Goal: Task Accomplishment & Management: Manage account settings

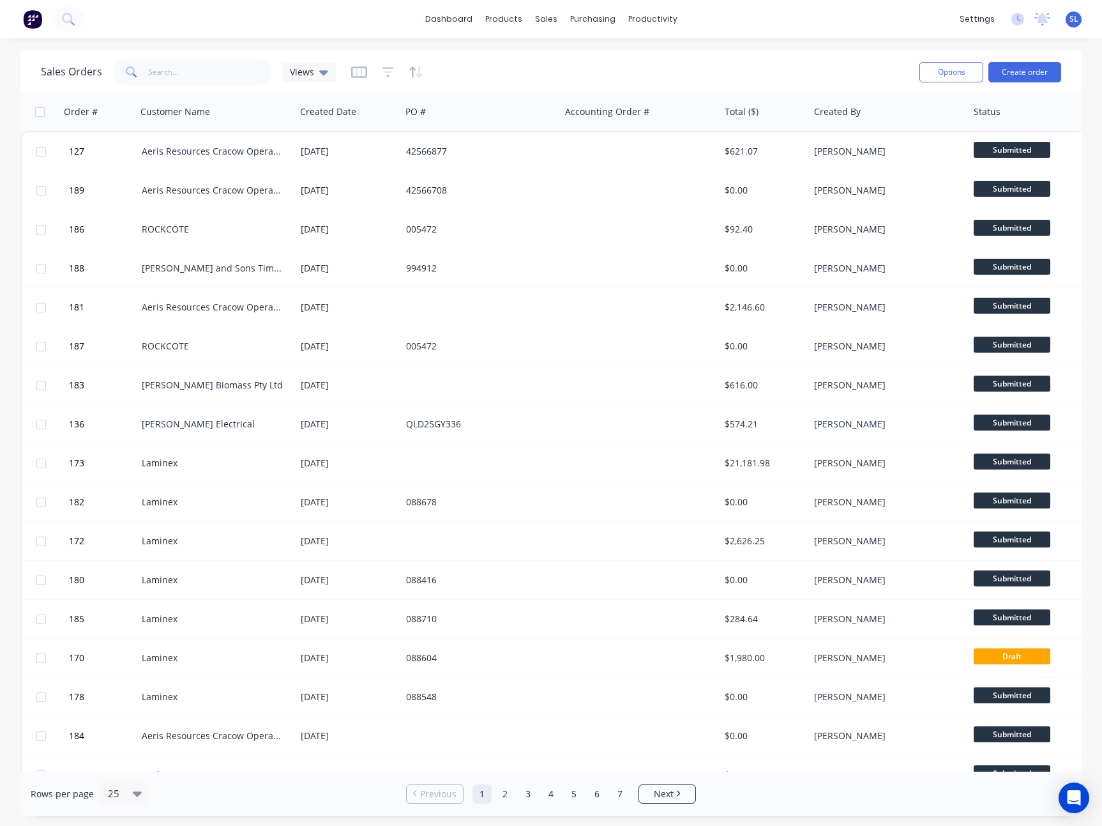
click at [315, 26] on div "dashboard products sales purchasing productivity dashboard products Product Cat…" at bounding box center [551, 19] width 1102 height 38
click at [351, 72] on icon "button" at bounding box center [359, 72] width 16 height 13
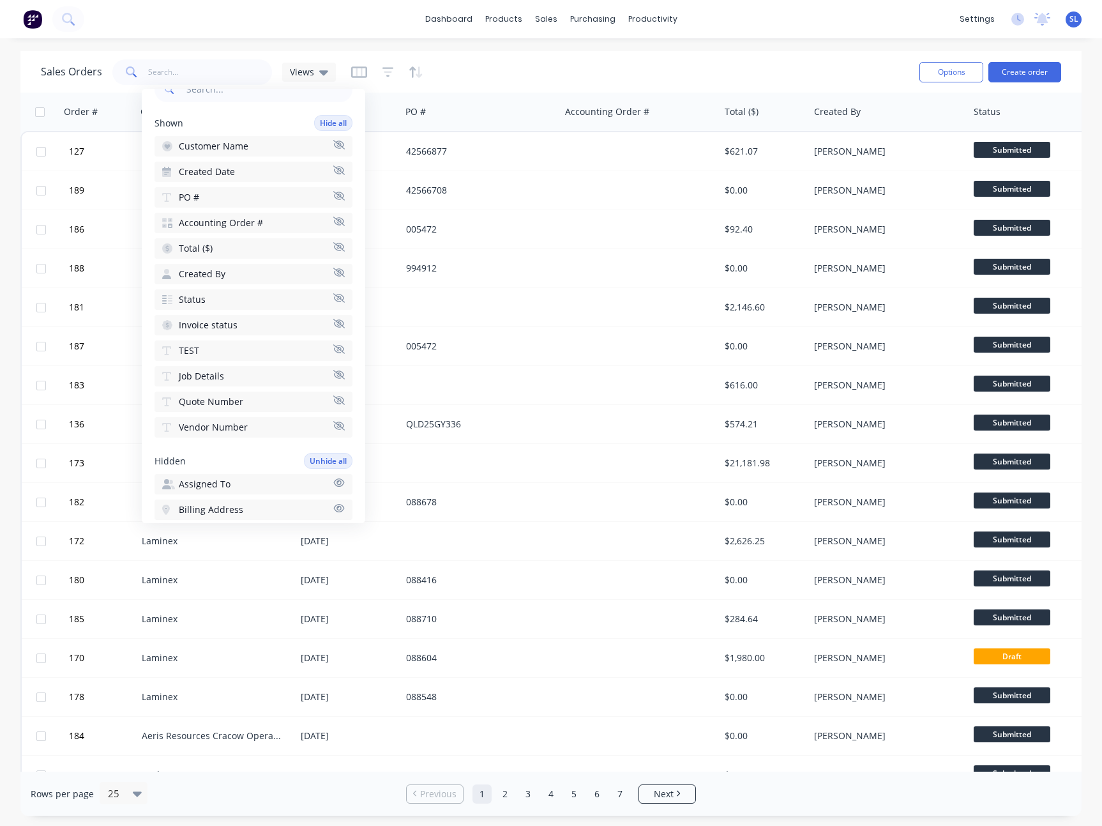
scroll to position [90, 0]
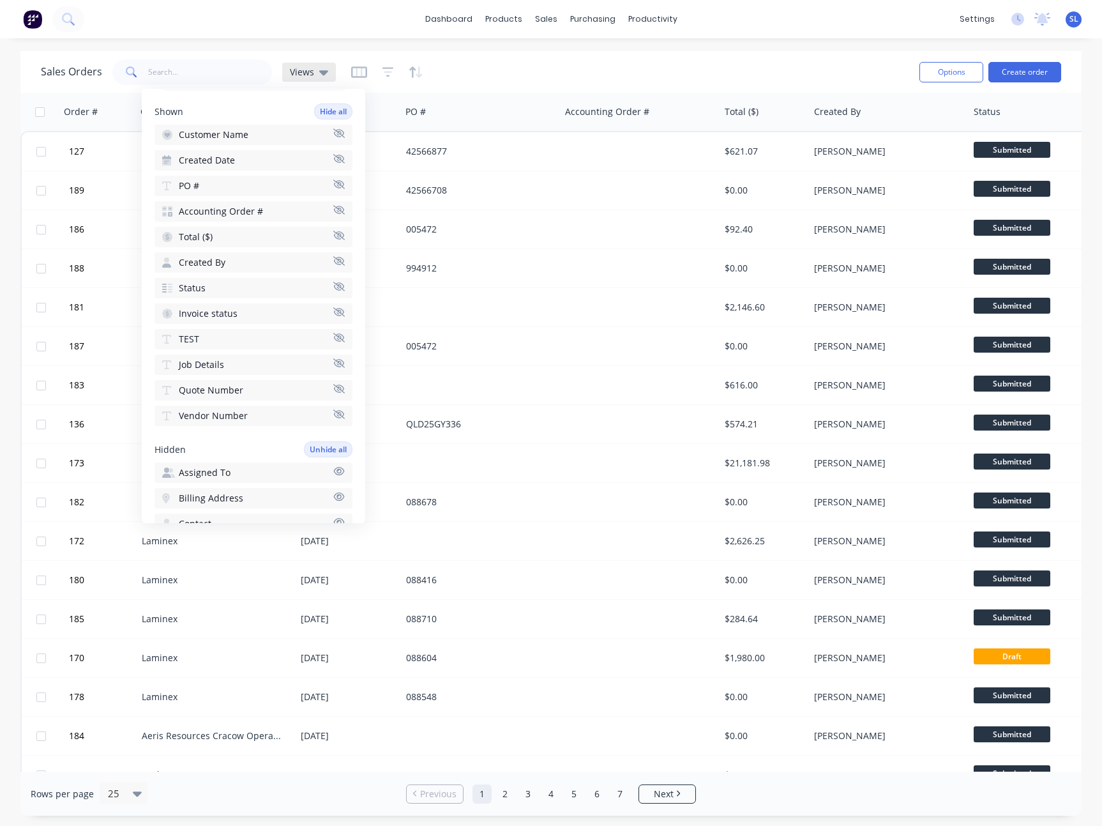
click at [316, 71] on div "Views" at bounding box center [309, 71] width 38 height 11
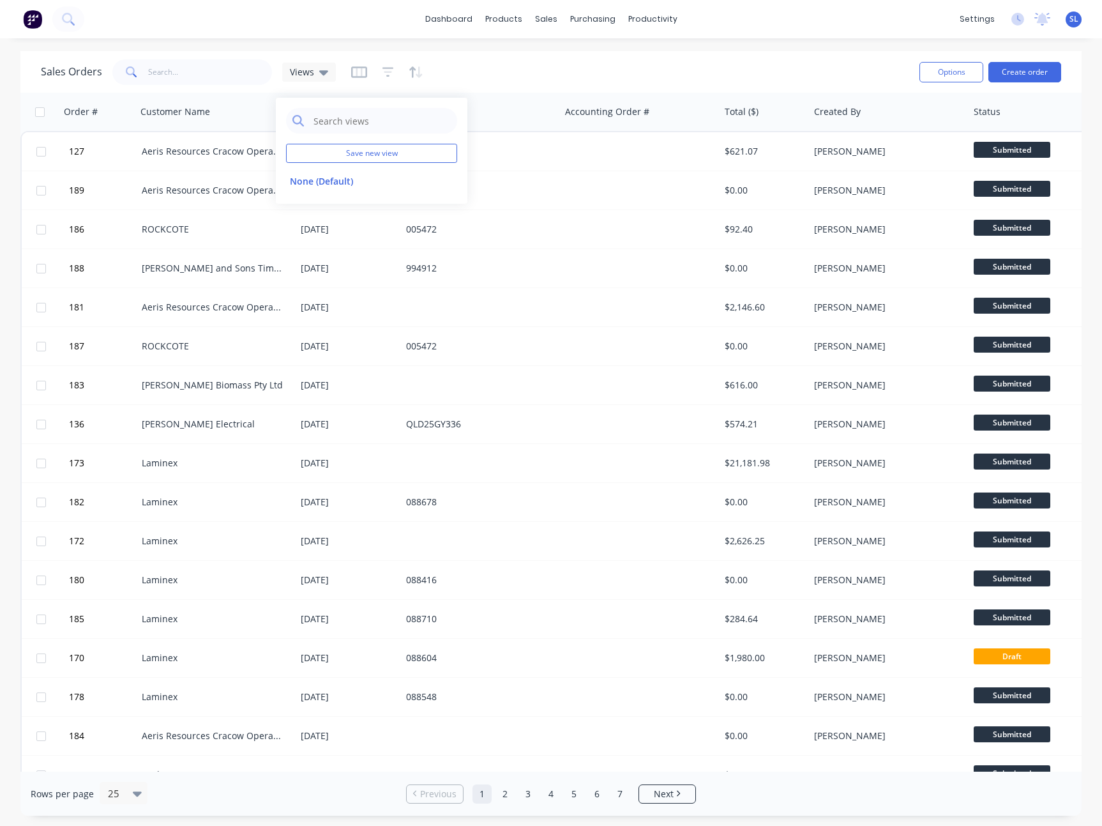
click at [1071, 19] on span "SL" at bounding box center [1074, 18] width 9 height 11
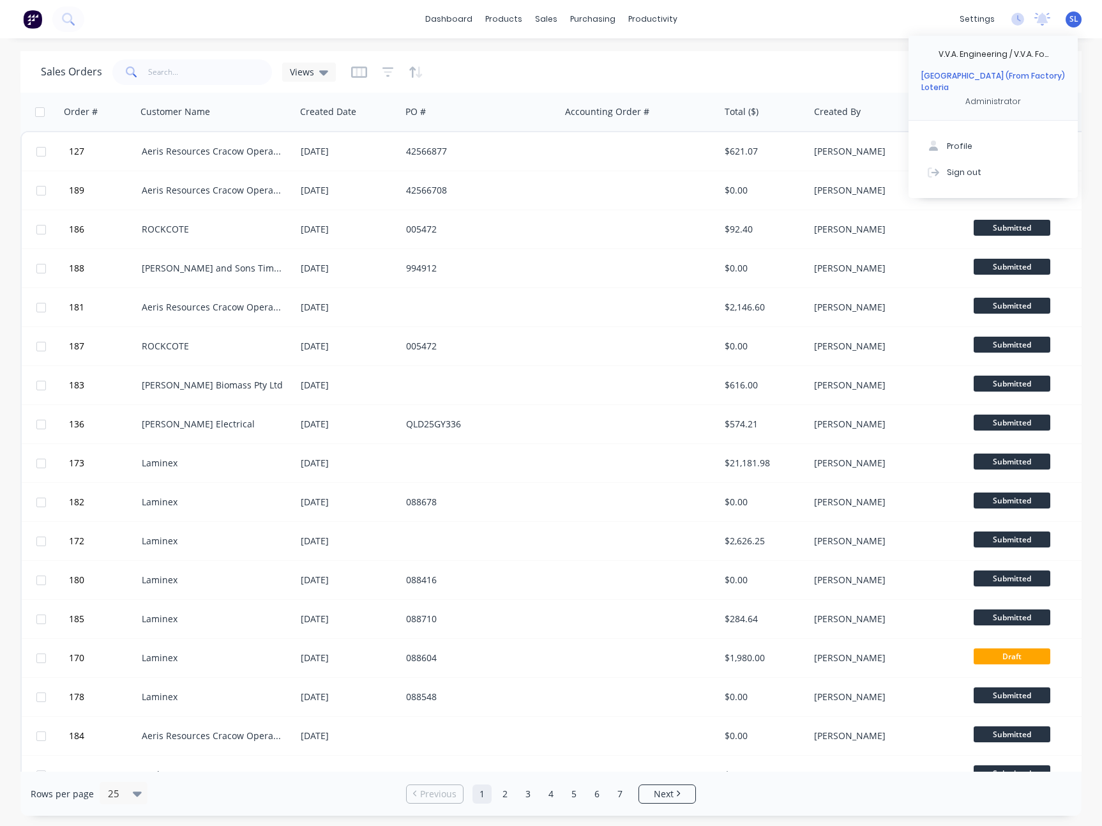
click at [760, 31] on div "dashboard products sales purchasing productivity dashboard products Product Cat…" at bounding box center [551, 19] width 1102 height 38
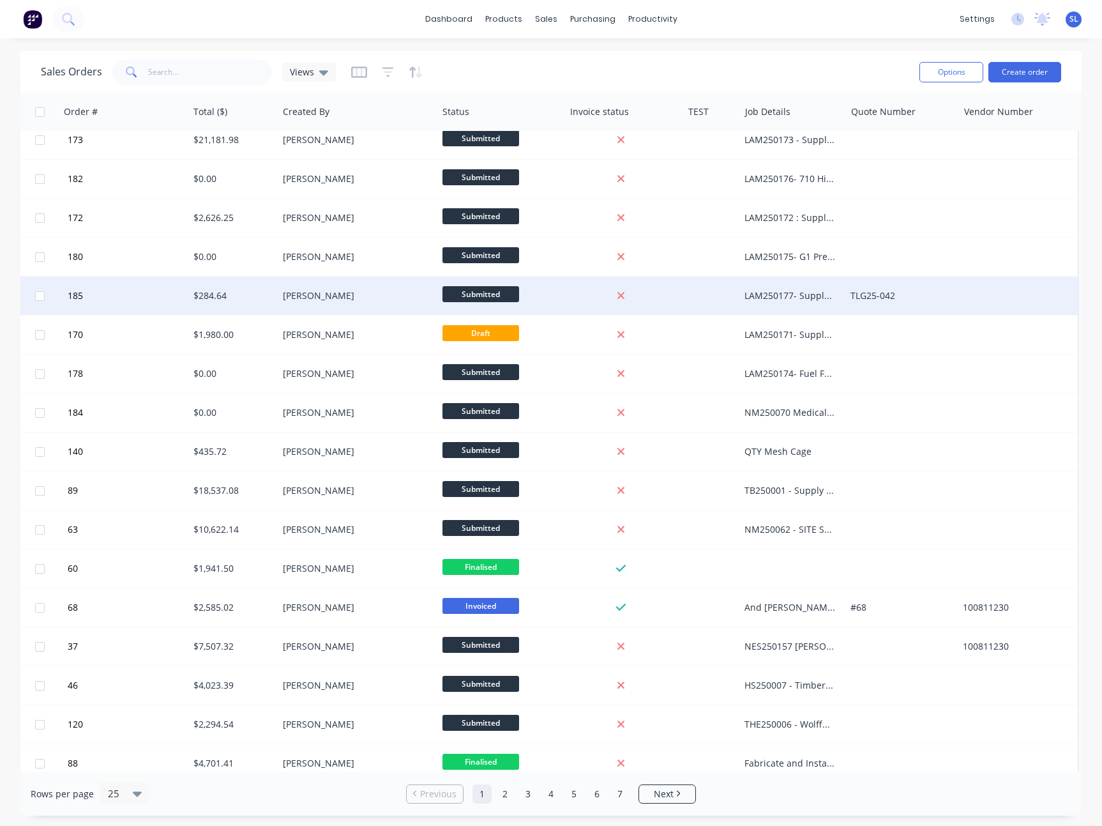
scroll to position [340, 538]
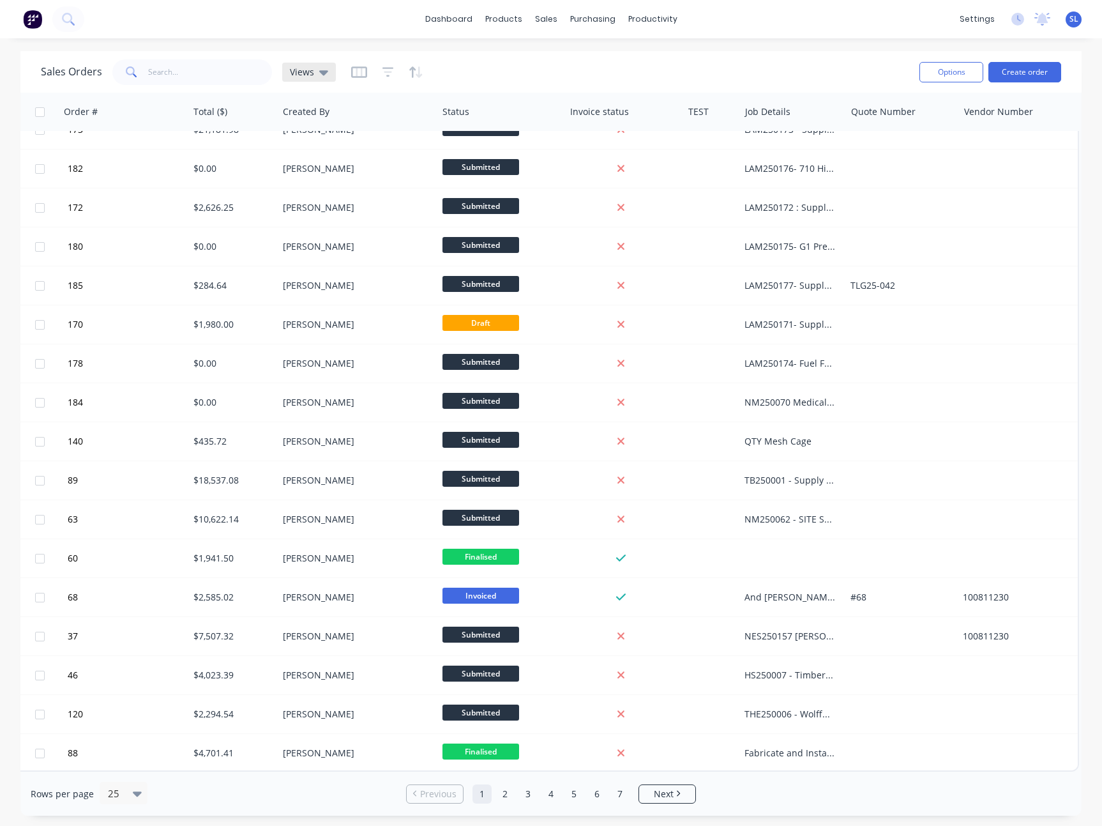
click at [314, 73] on div "Views" at bounding box center [309, 71] width 38 height 11
click at [356, 72] on icon "button" at bounding box center [359, 72] width 6 height 8
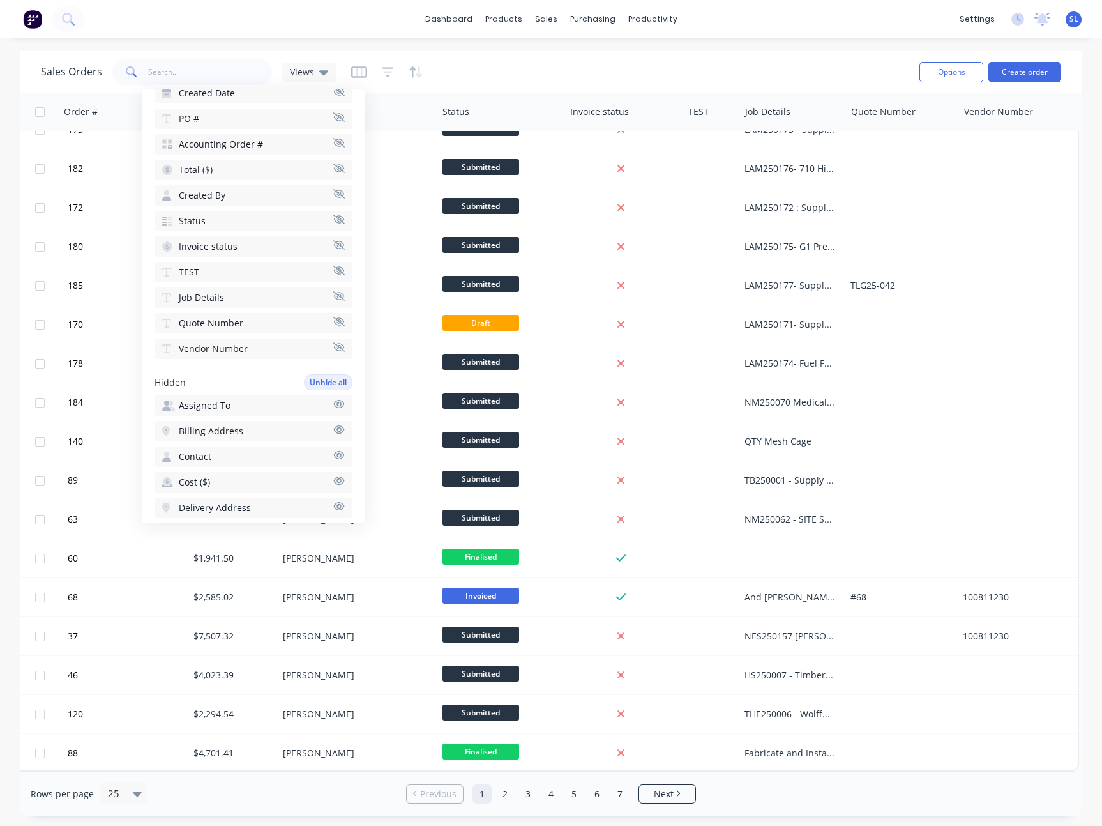
scroll to position [126, 0]
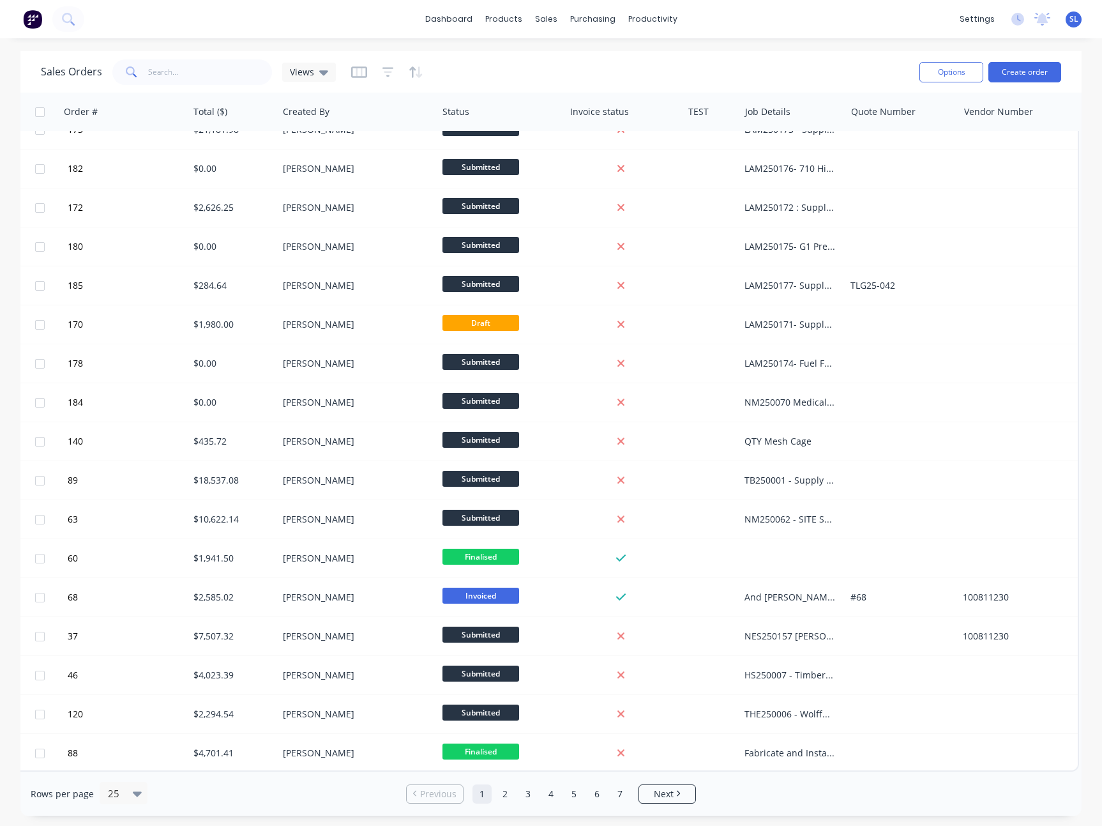
click at [1076, 18] on span "SL" at bounding box center [1074, 18] width 9 height 11
click at [973, 166] on div "Sign out" at bounding box center [964, 171] width 34 height 11
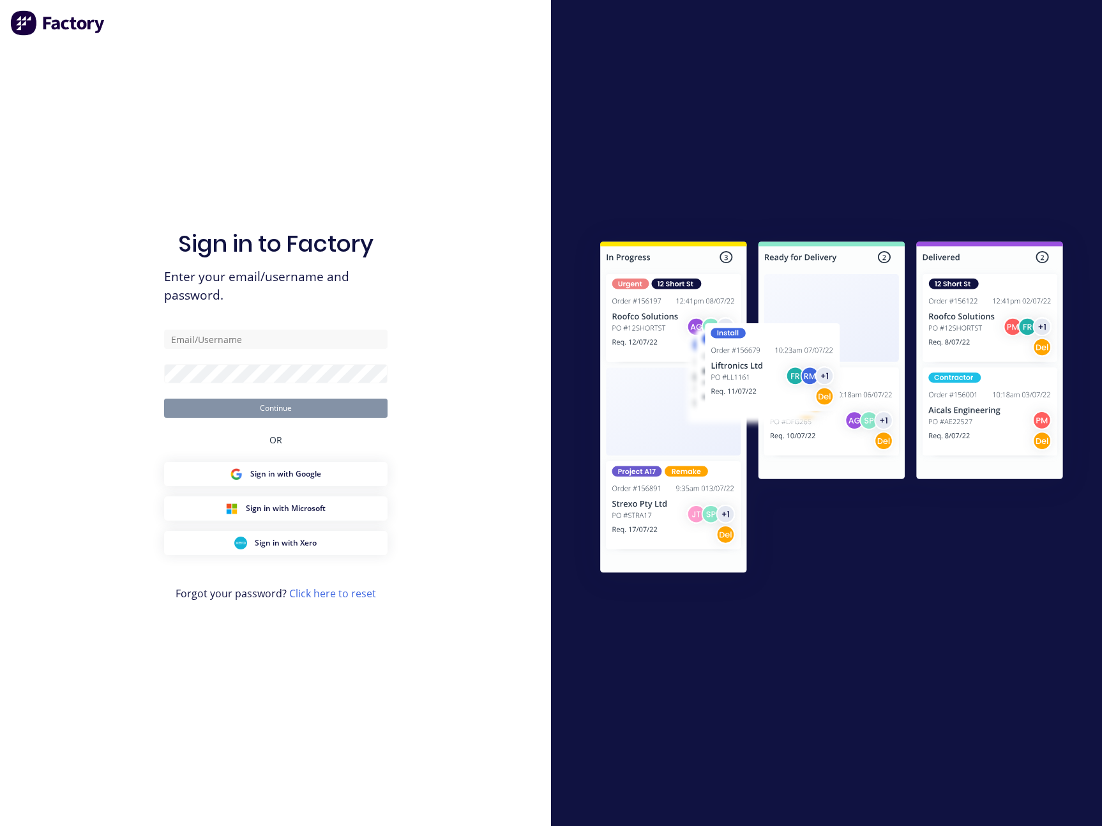
click at [209, 328] on div "Sign in to Factory Enter your email/username and password. Continue OR Sign in …" at bounding box center [275, 426] width 223 height 780
click at [211, 338] on input "text" at bounding box center [275, 338] width 223 height 19
type input "sydney@factory.app"
click at [164, 398] on button "Continue" at bounding box center [275, 407] width 223 height 19
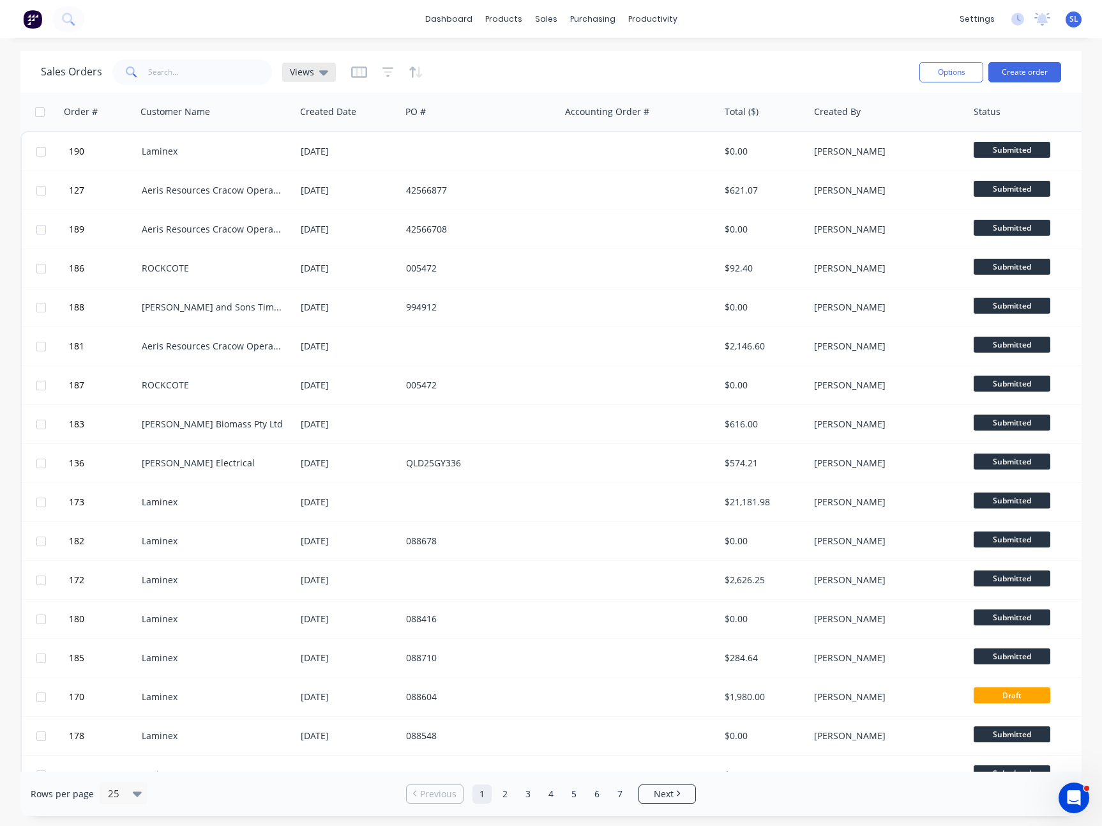
click at [314, 73] on div "Views" at bounding box center [309, 71] width 38 height 11
click at [353, 68] on icon "button" at bounding box center [359, 72] width 16 height 13
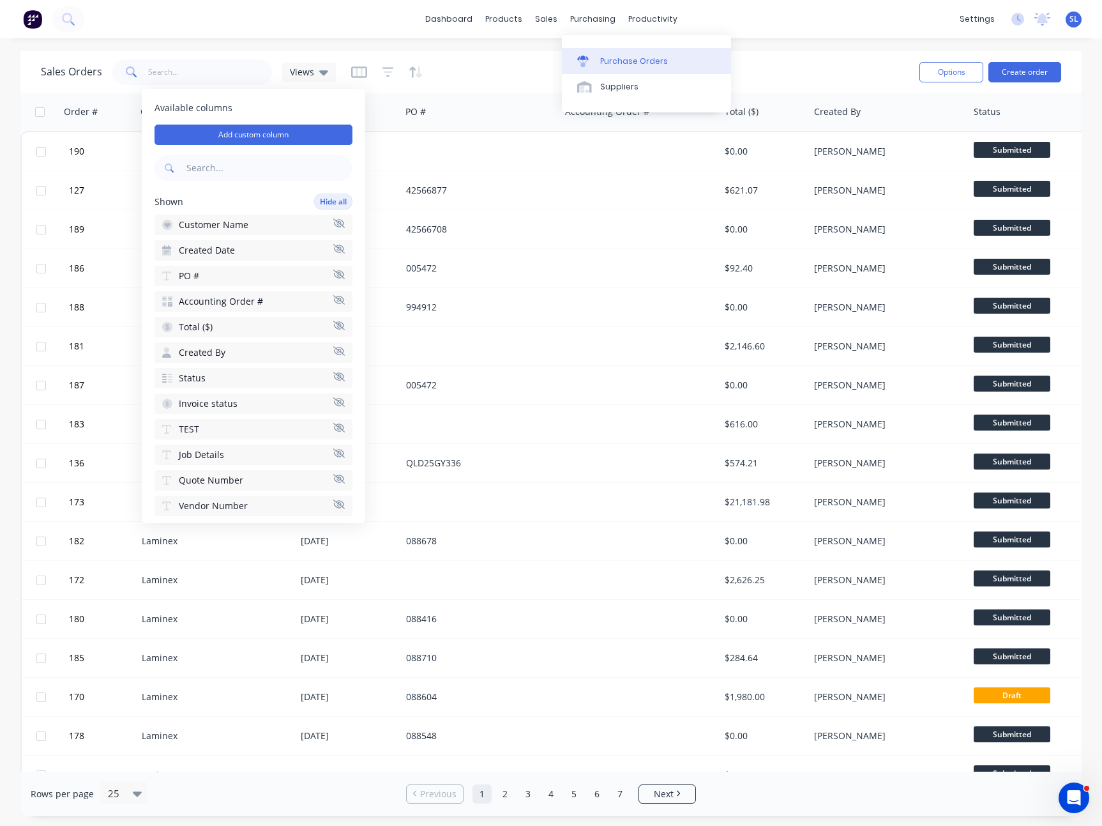
click at [617, 60] on div "Purchase Orders" at bounding box center [634, 61] width 68 height 11
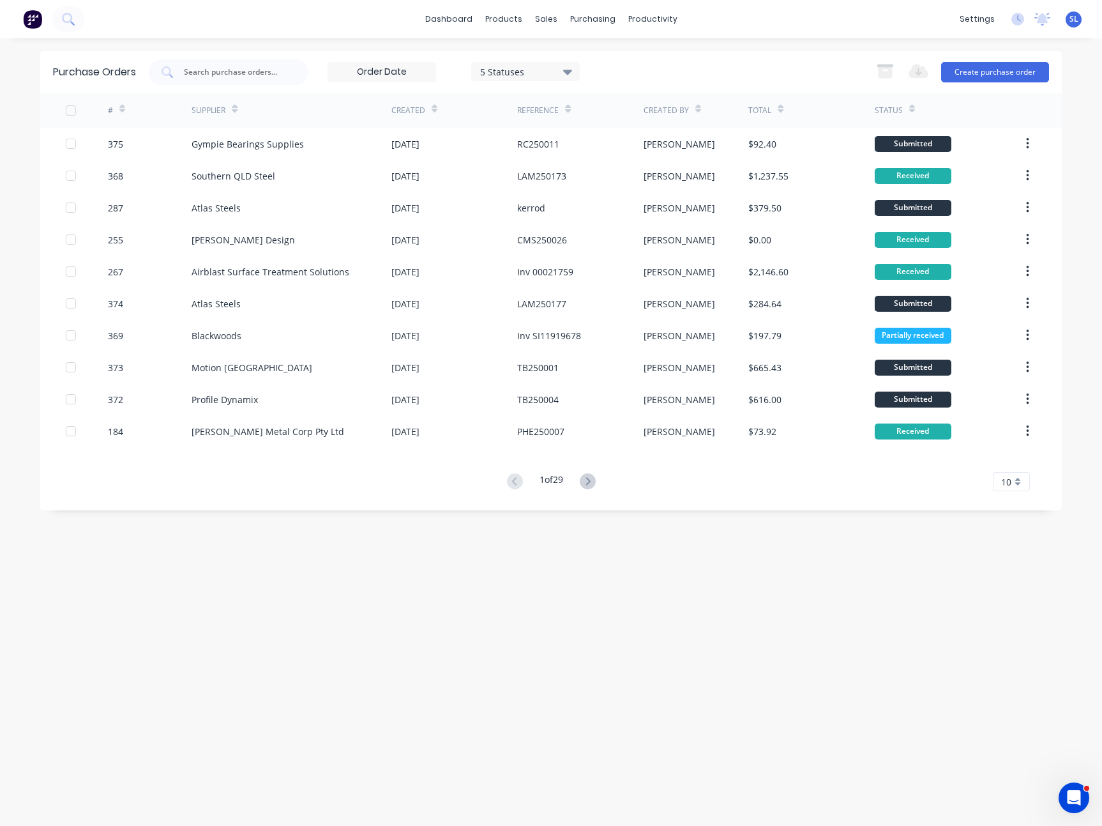
click at [1071, 19] on span "SL" at bounding box center [1074, 18] width 9 height 11
click at [971, 166] on div "Sign out" at bounding box center [964, 171] width 34 height 11
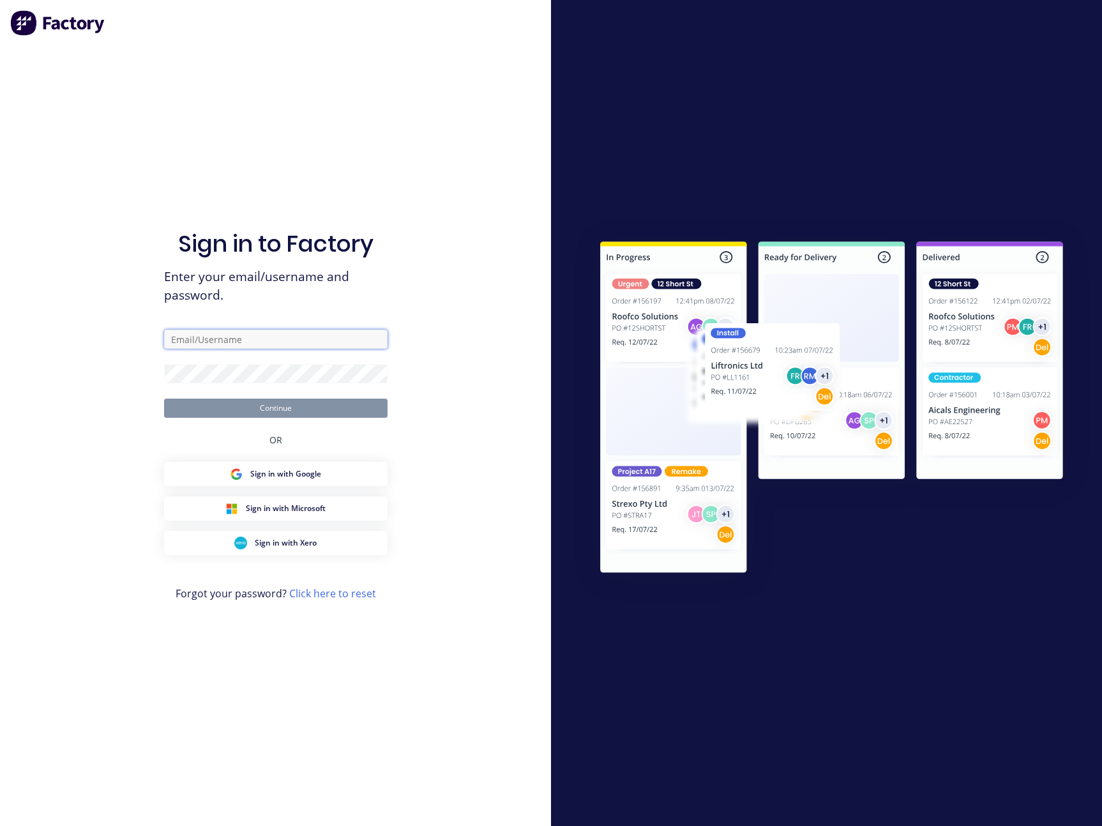
click at [325, 348] on input "text" at bounding box center [275, 338] width 223 height 19
type input "sydney@factory.app"
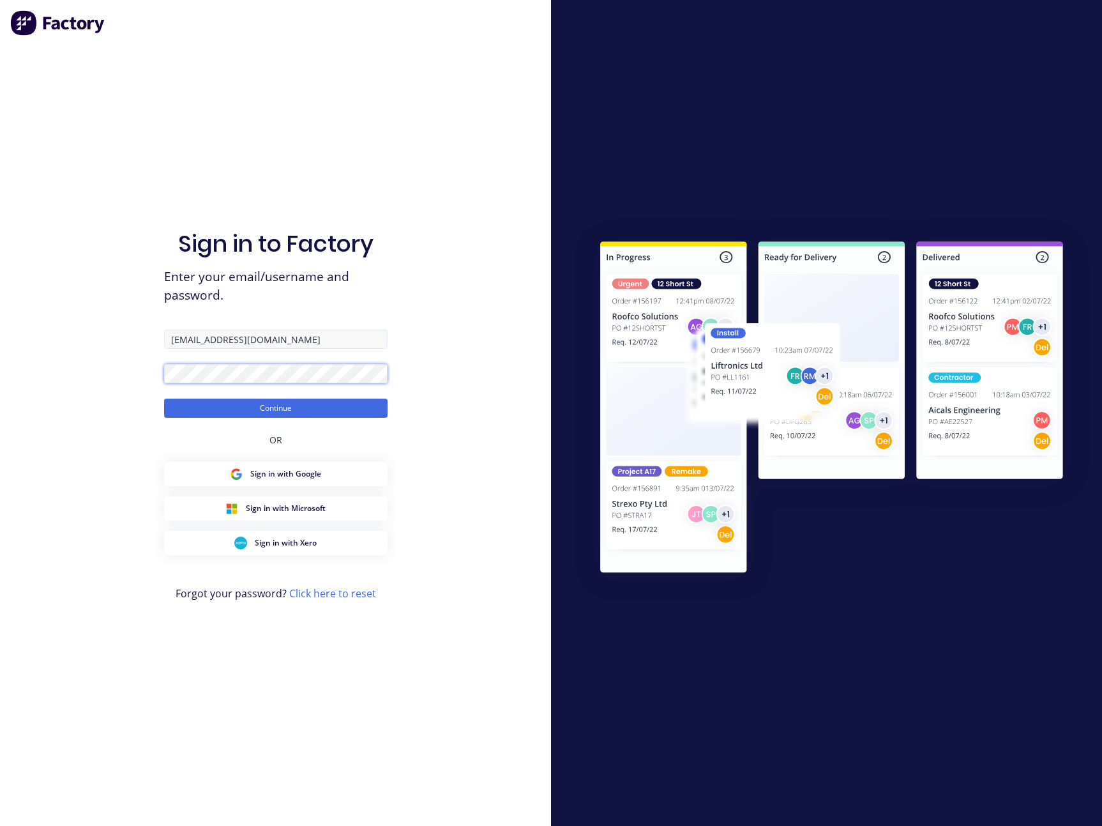
click at [164, 398] on button "Continue" at bounding box center [275, 407] width 223 height 19
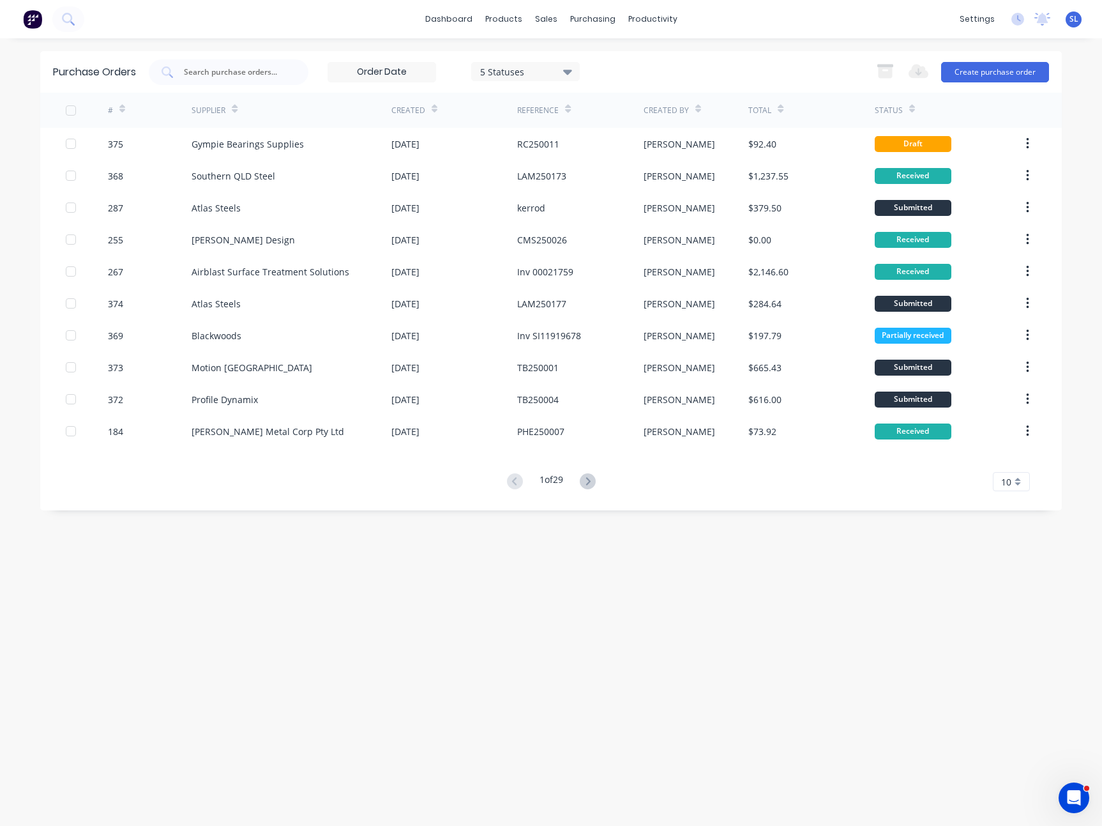
click at [1068, 20] on div "SL V.V.A. Engineering / V.V.A. Fo... Sydney (From Factory) Loteria Administrato…" at bounding box center [1074, 19] width 16 height 16
click at [1070, 20] on span "SL" at bounding box center [1074, 18] width 9 height 11
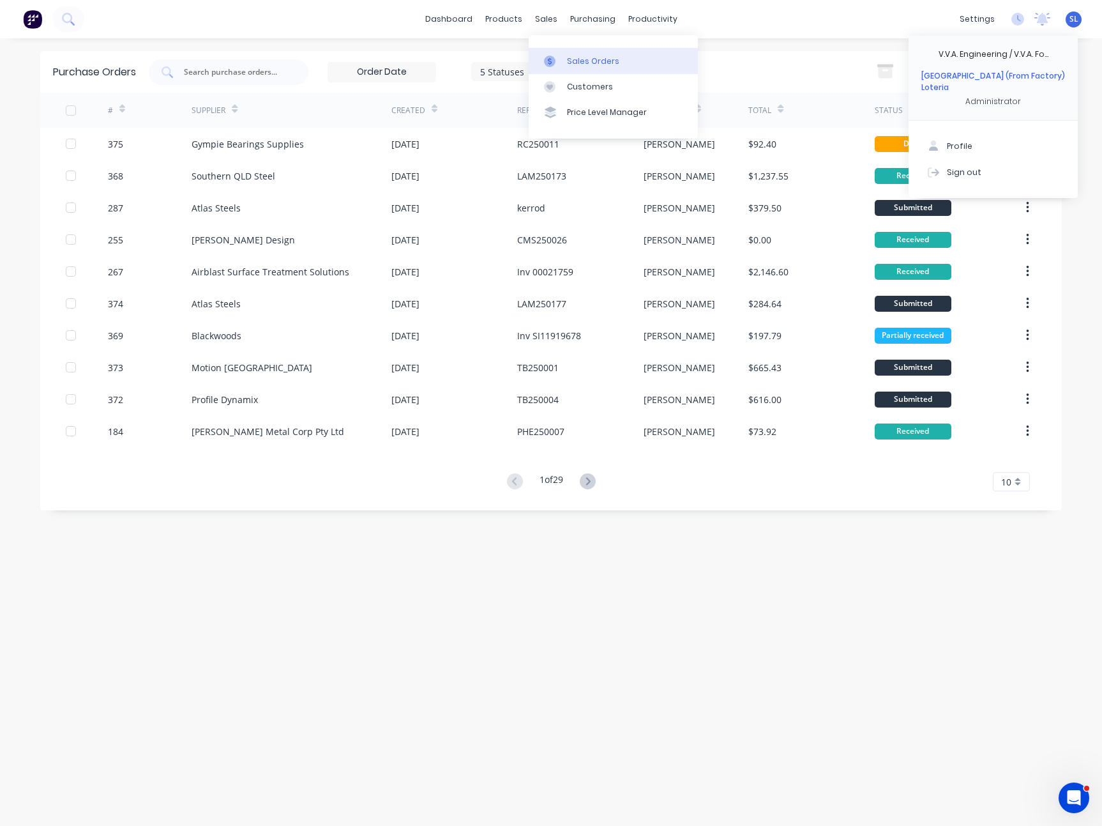
click at [549, 56] on icon at bounding box center [549, 61] width 11 height 11
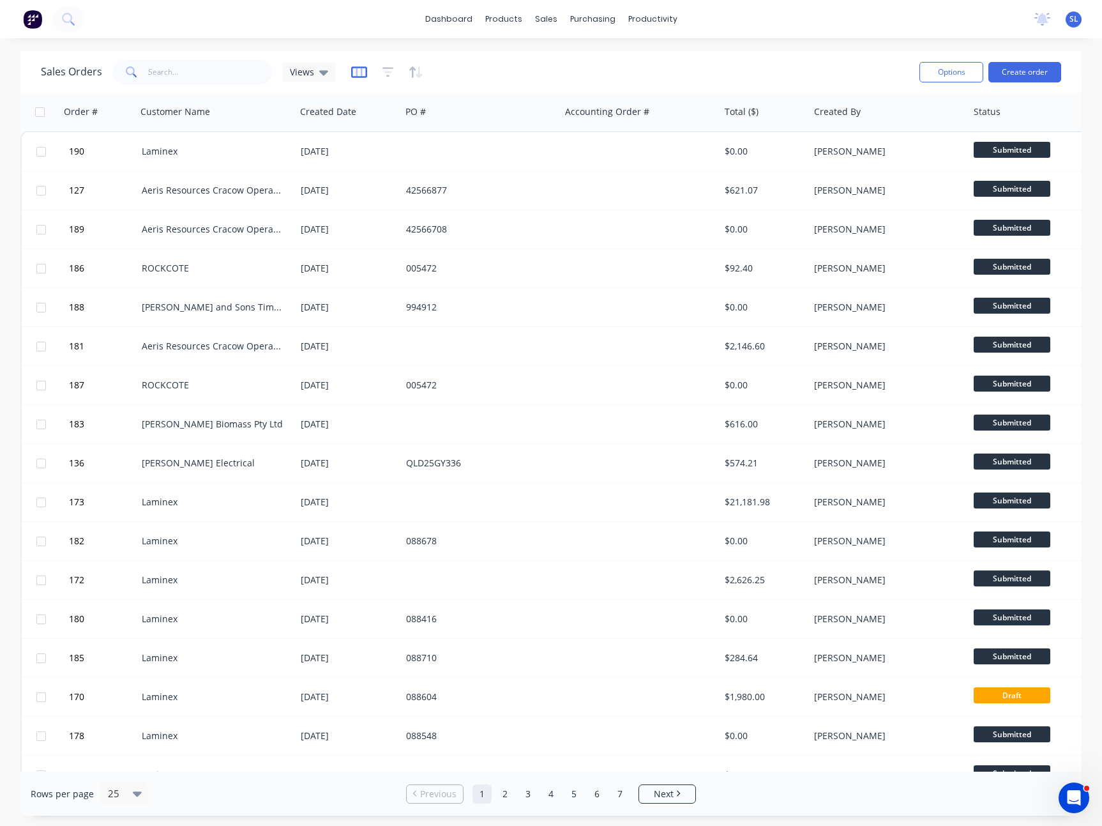
click at [352, 73] on icon "button" at bounding box center [359, 72] width 16 height 13
click at [354, 76] on icon "button" at bounding box center [359, 71] width 16 height 11
click at [357, 66] on icon "button" at bounding box center [359, 72] width 16 height 13
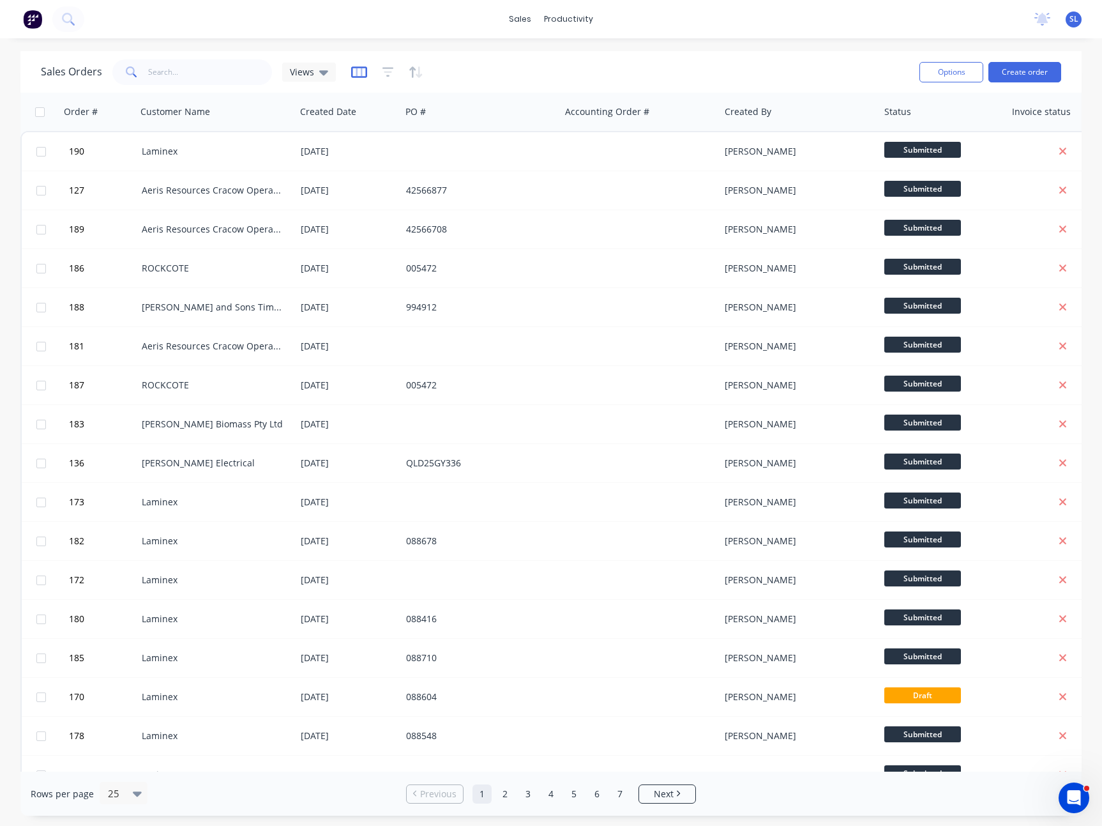
click at [356, 70] on icon "button" at bounding box center [359, 72] width 6 height 8
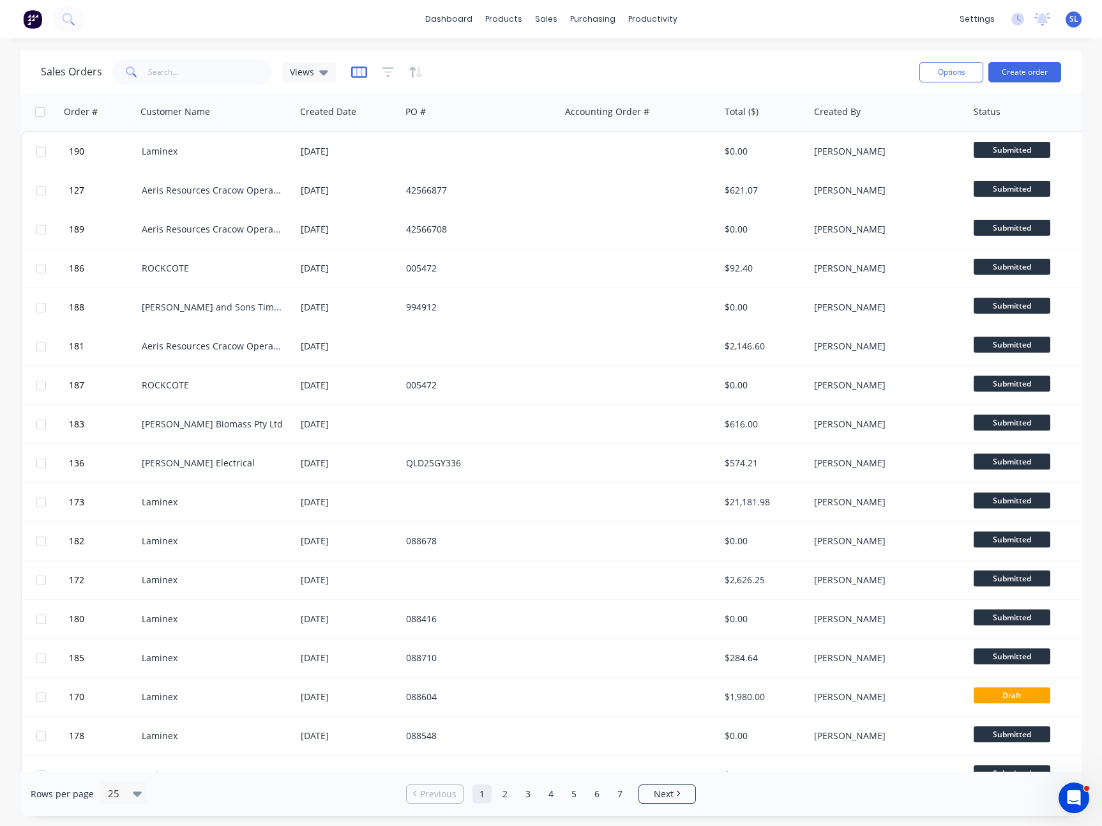
click at [356, 67] on icon "button" at bounding box center [359, 71] width 16 height 11
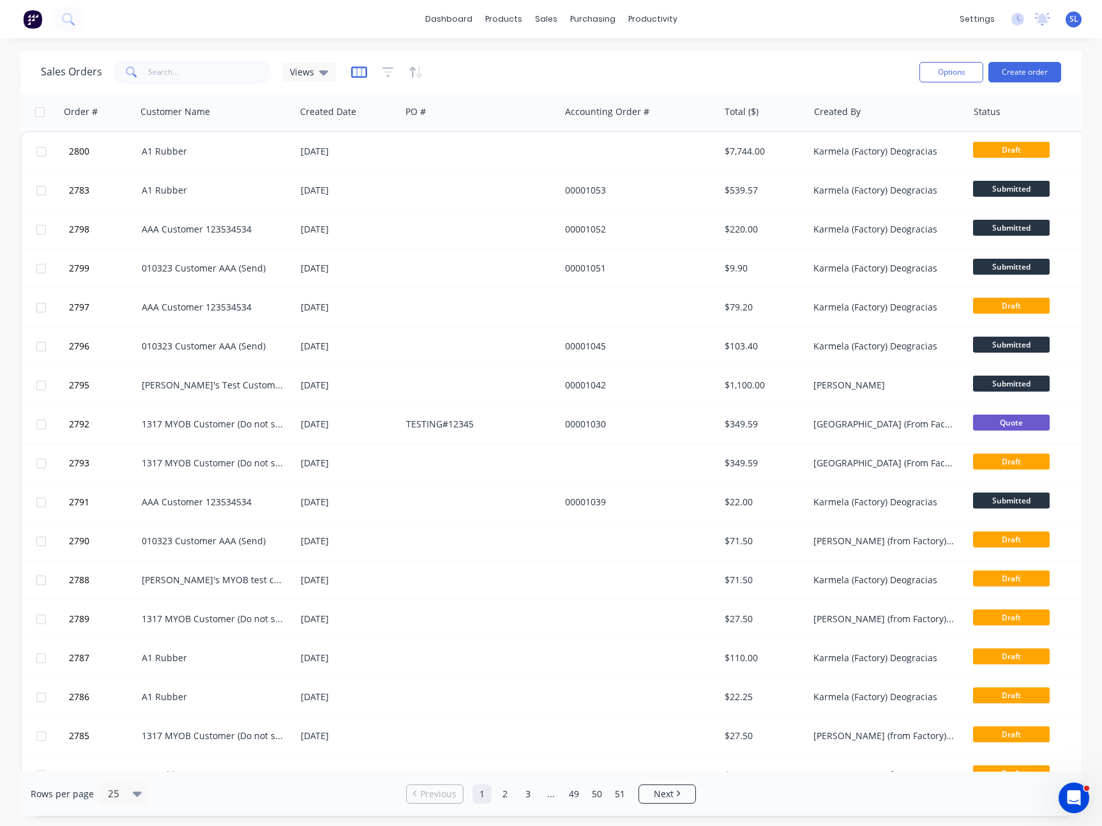
click at [351, 74] on icon "button" at bounding box center [359, 72] width 16 height 13
click at [356, 68] on icon "button" at bounding box center [359, 72] width 6 height 8
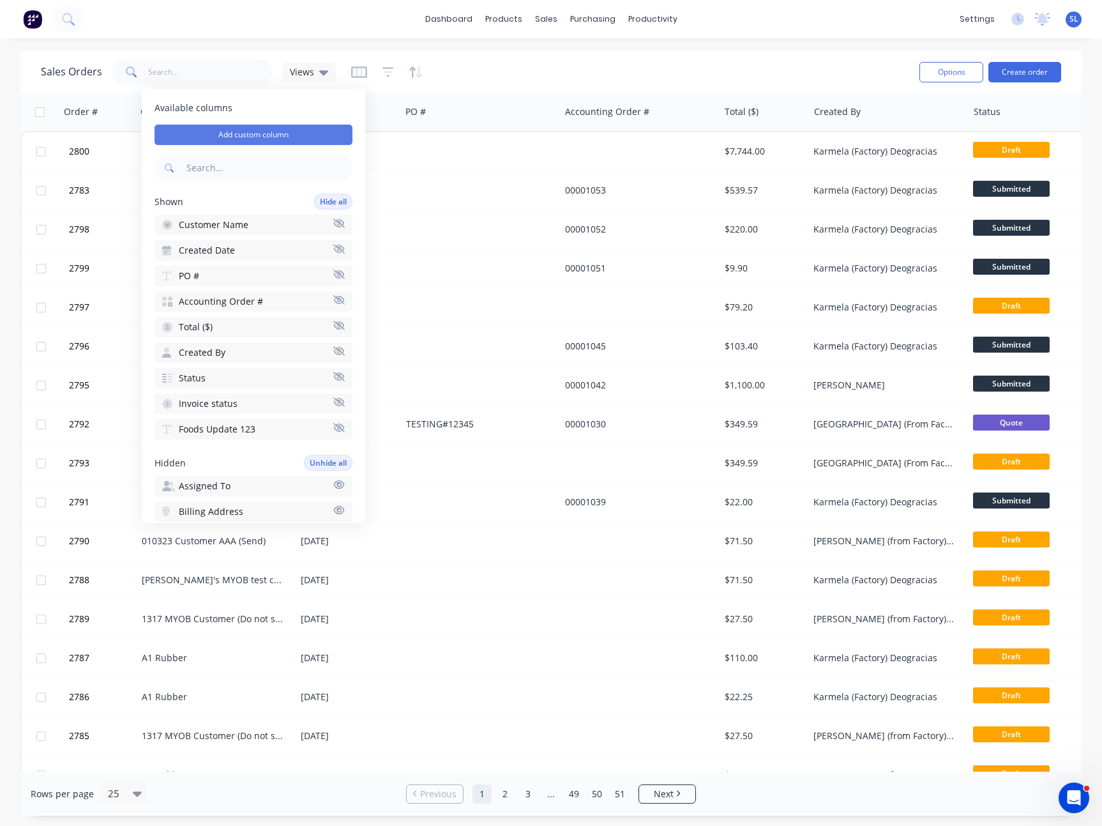
click at [280, 139] on button "Add custom column" at bounding box center [254, 135] width 198 height 20
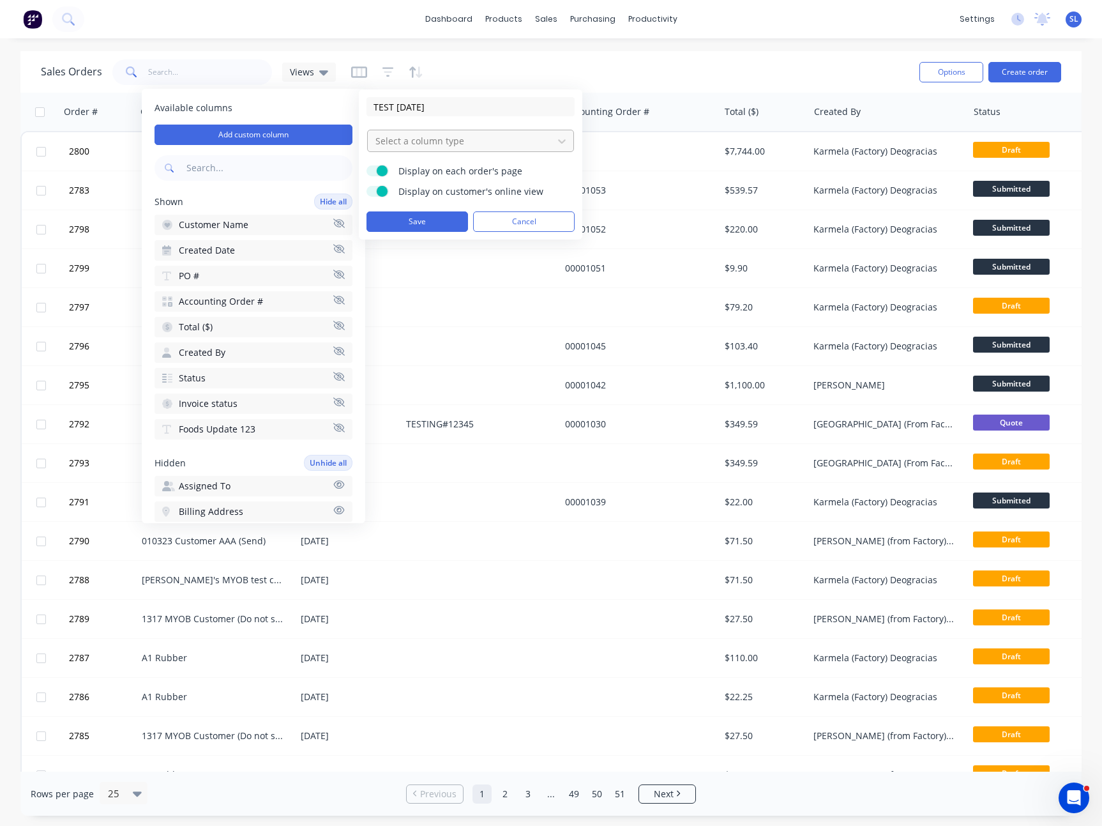
type input "TEST [DATE]"
click at [409, 142] on div at bounding box center [460, 141] width 172 height 16
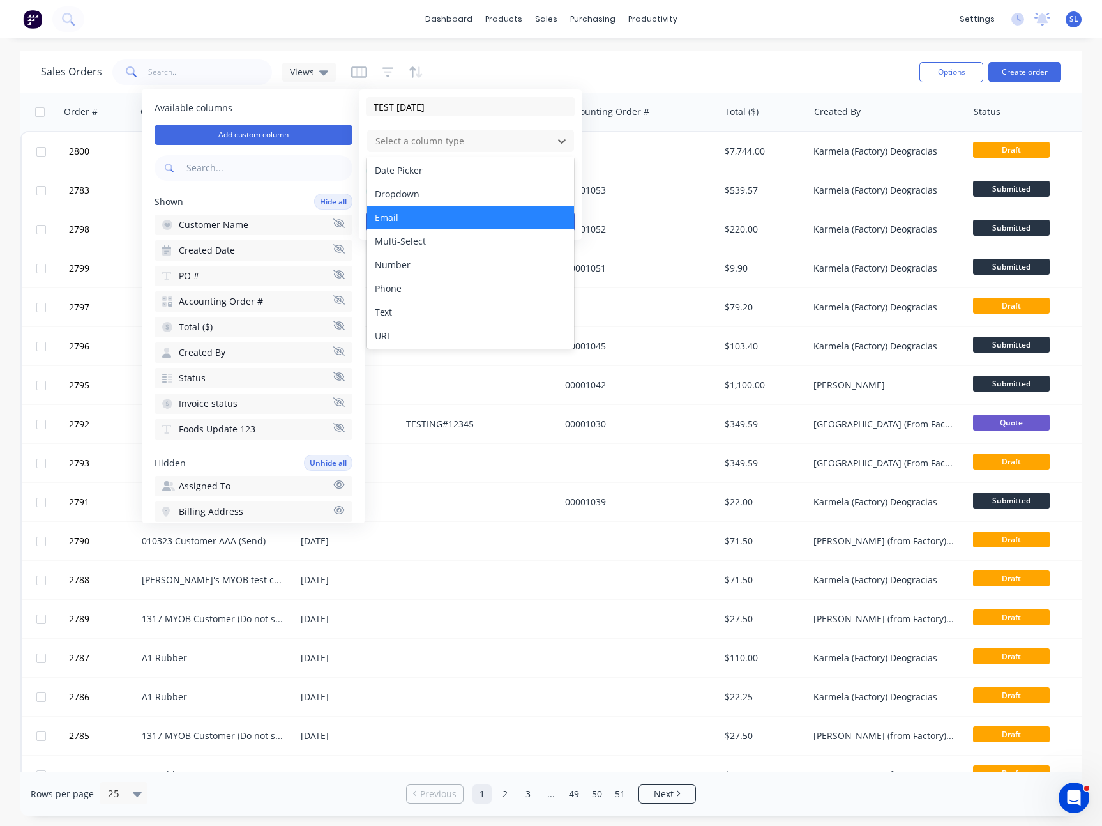
scroll to position [73, 0]
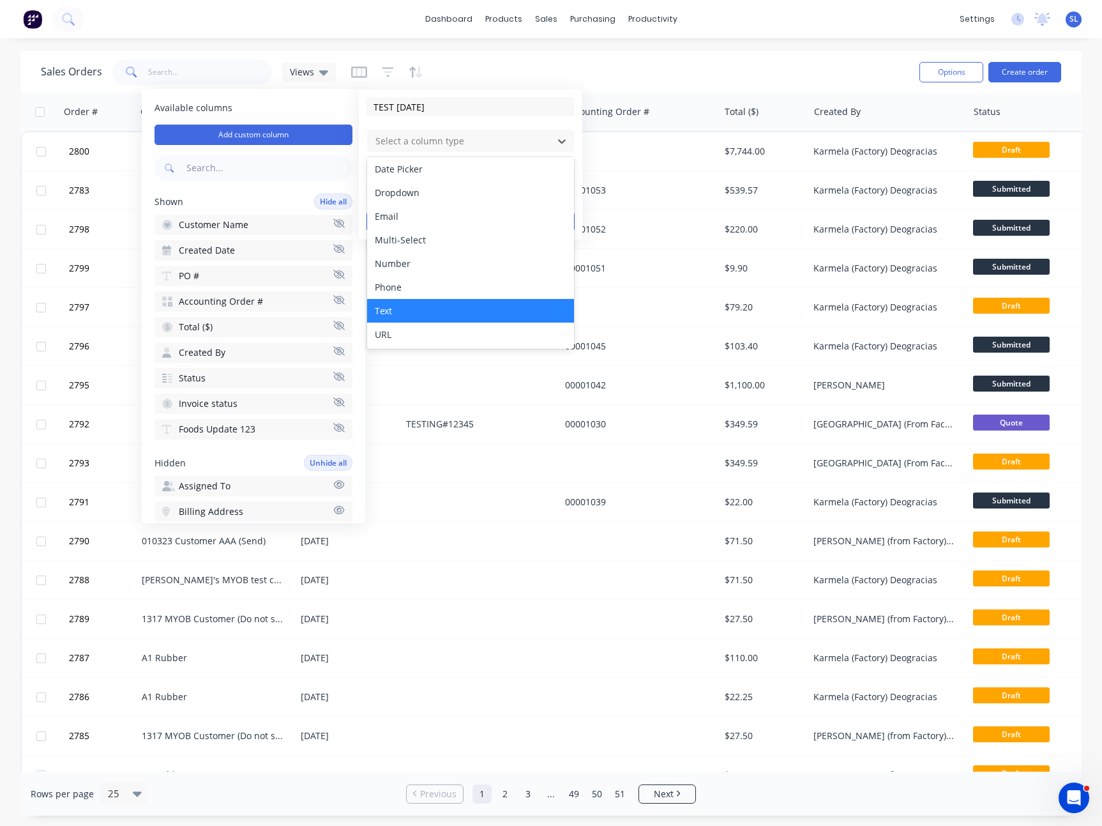
click at [402, 319] on div "Text" at bounding box center [470, 311] width 207 height 24
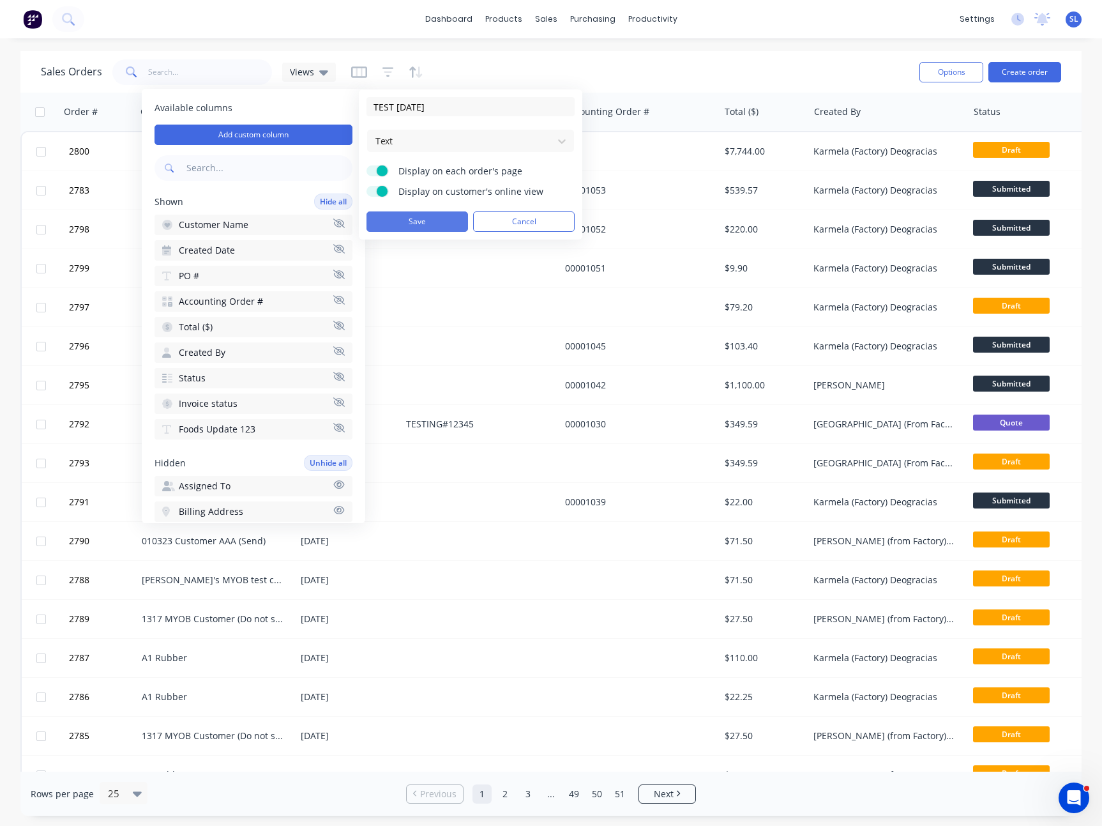
click at [427, 218] on button "Save" at bounding box center [418, 221] width 102 height 20
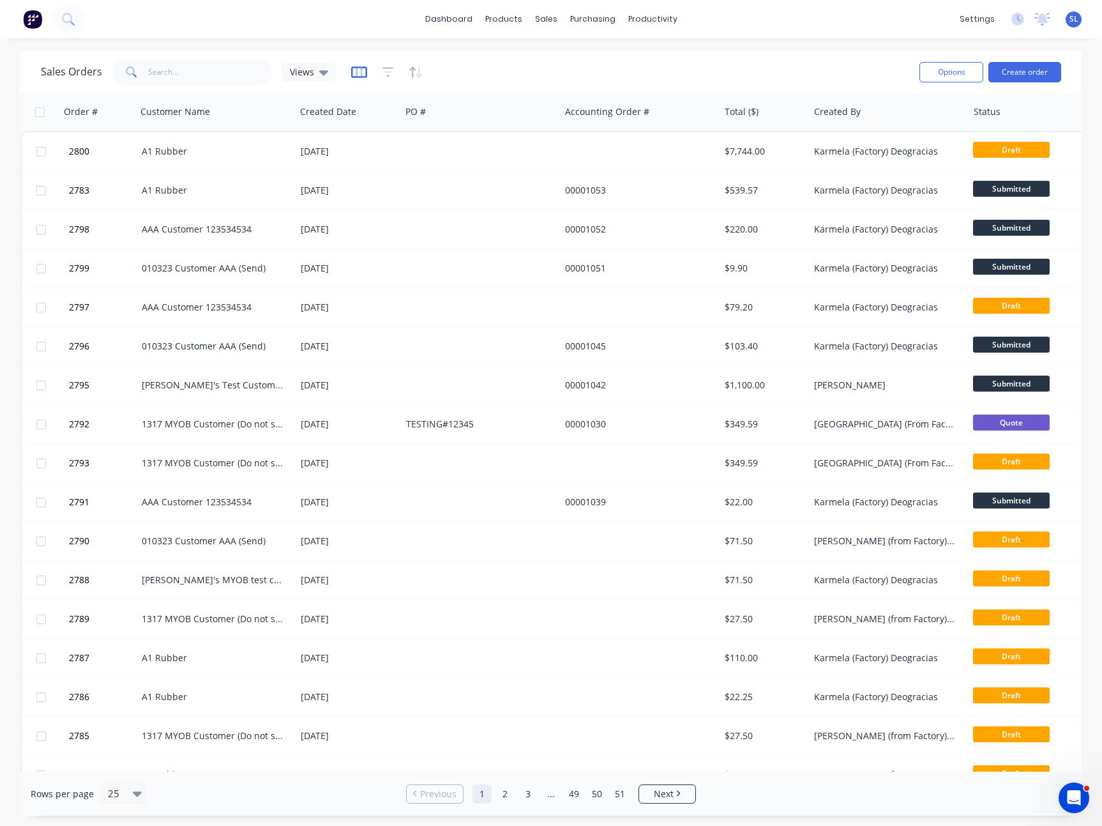
click at [353, 73] on icon "button" at bounding box center [359, 72] width 16 height 13
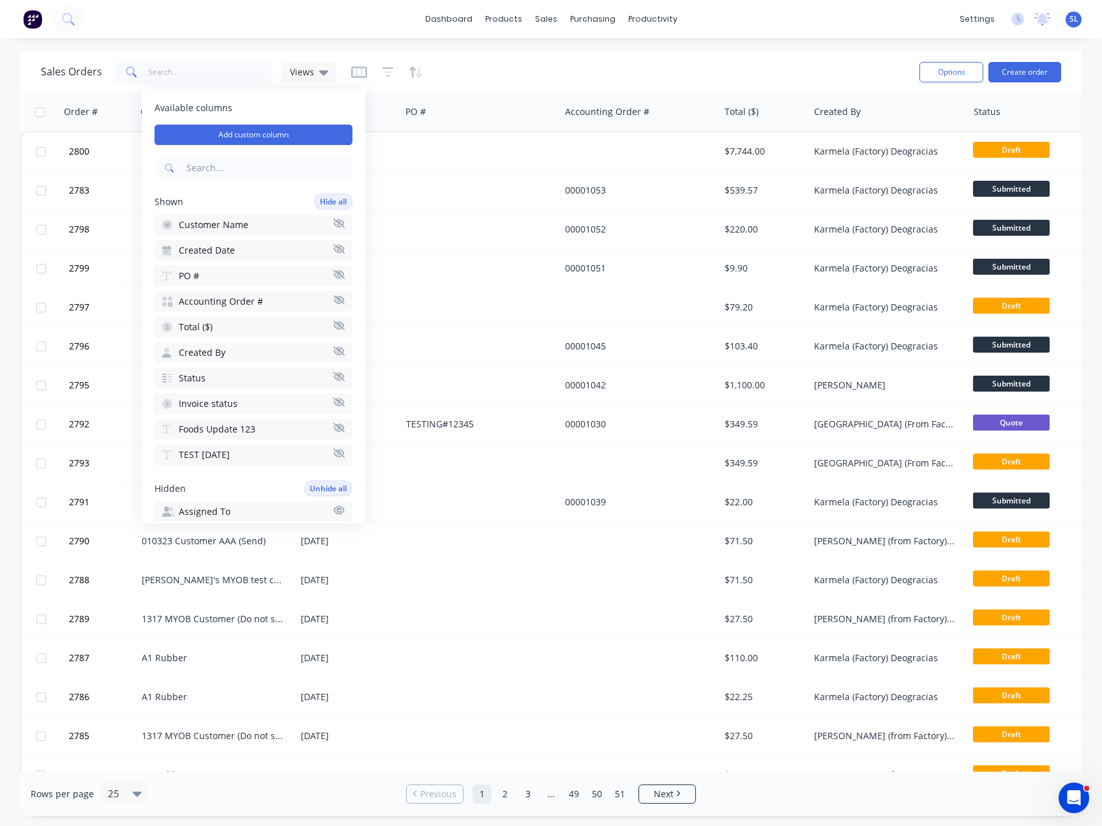
click at [678, 63] on div "Sales Orders Views" at bounding box center [475, 71] width 868 height 31
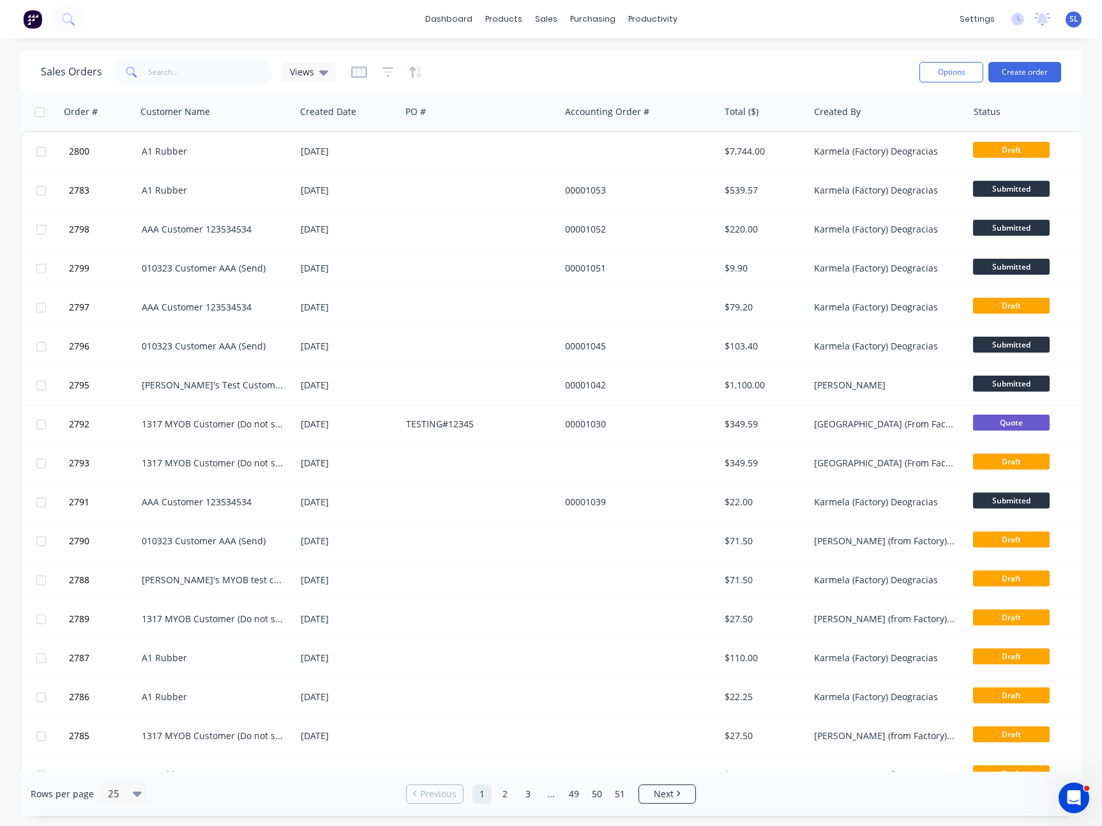
click at [1075, 17] on span "SL" at bounding box center [1074, 18] width 9 height 11
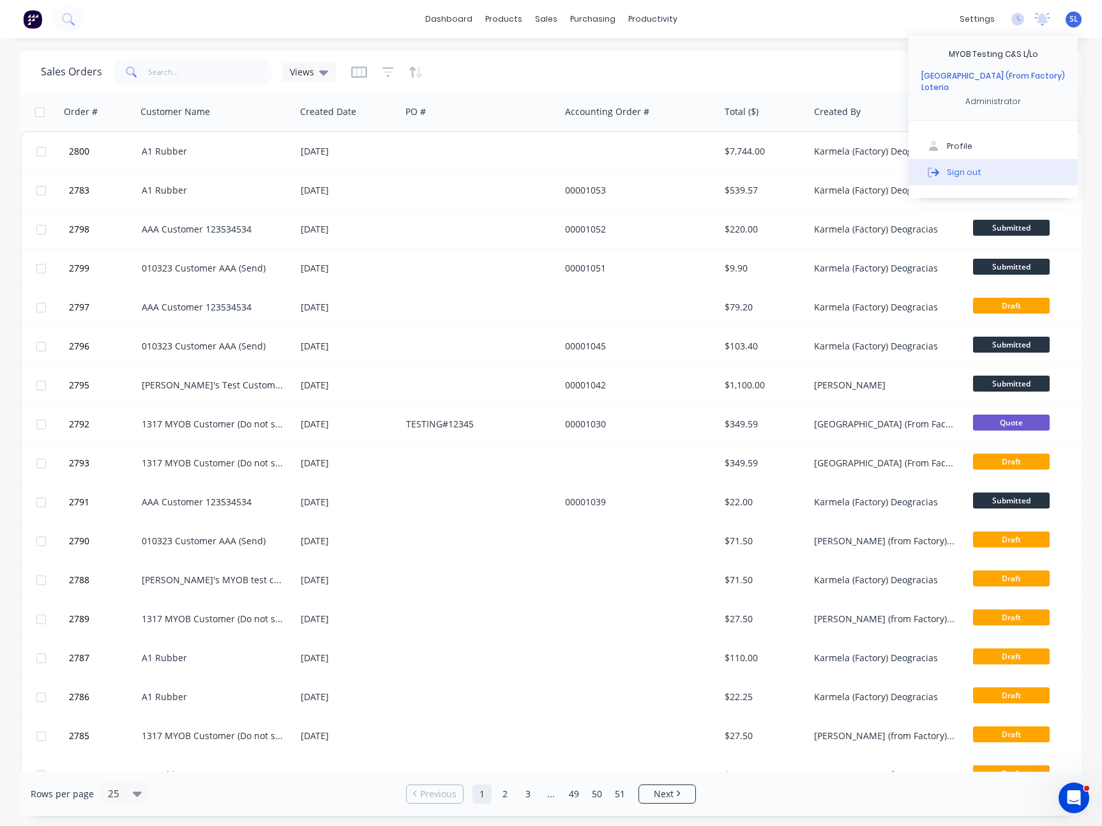
click at [978, 162] on button "Sign out" at bounding box center [993, 172] width 169 height 26
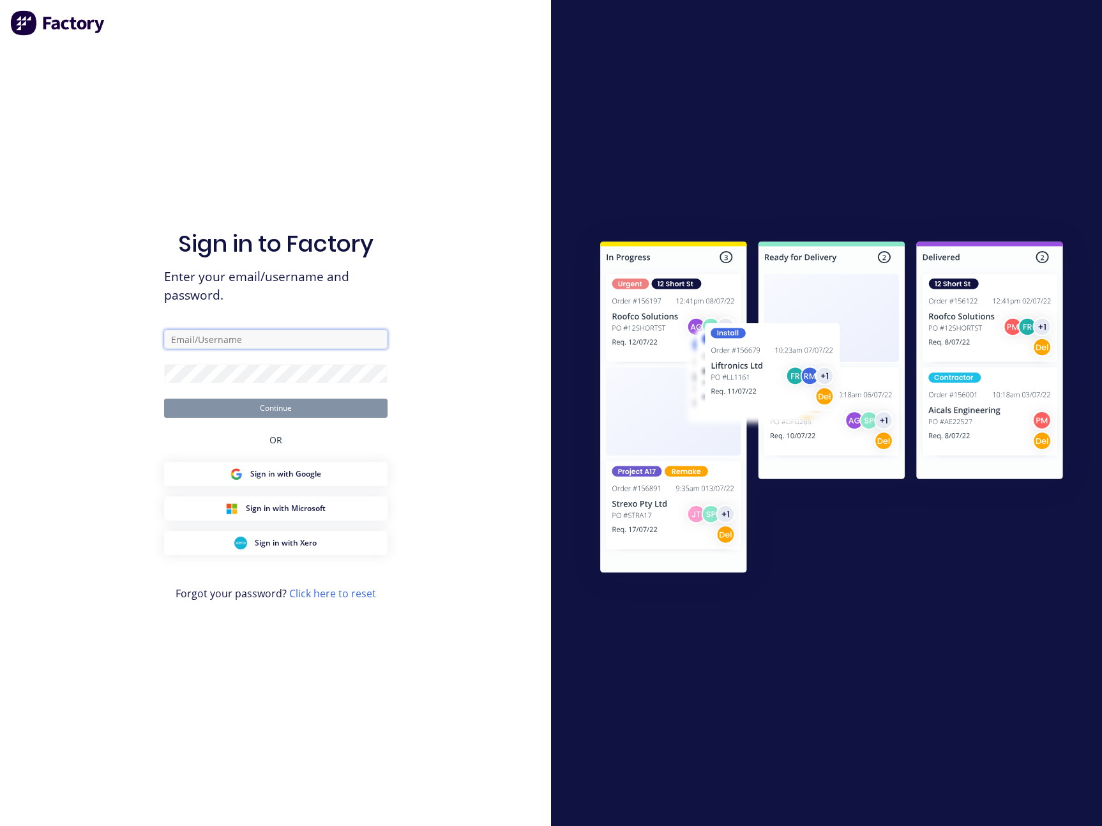
click at [215, 333] on input "text" at bounding box center [275, 338] width 223 height 19
paste input "[EMAIL_ADDRESS][DOMAIN_NAME]"
type input "[EMAIL_ADDRESS][DOMAIN_NAME]"
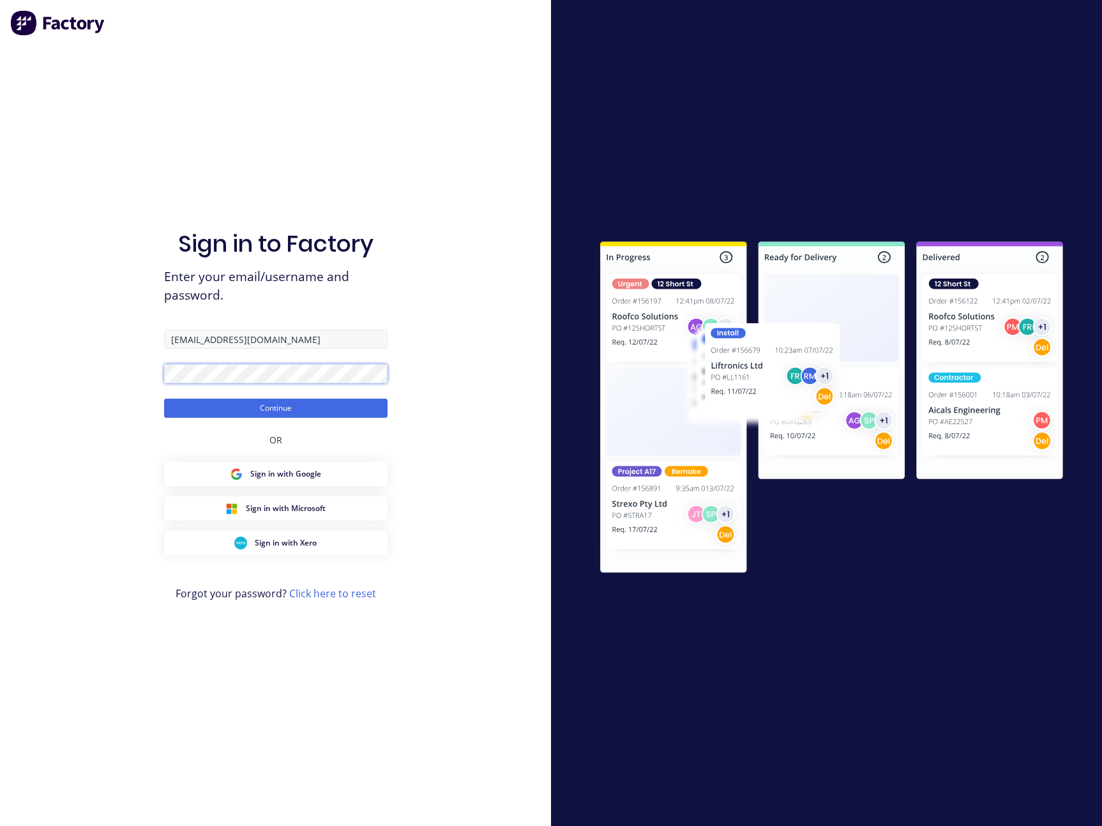
click at [164, 398] on button "Continue" at bounding box center [275, 407] width 223 height 19
